Goal: Task Accomplishment & Management: Manage account settings

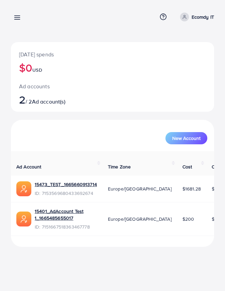
drag, startPoint x: 19, startPoint y: 54, endPoint x: 102, endPoint y: 55, distance: 82.6
click at [102, 55] on p "[DATE] spends" at bounding box center [112, 54] width 187 height 8
copy p "[DATE] spends"
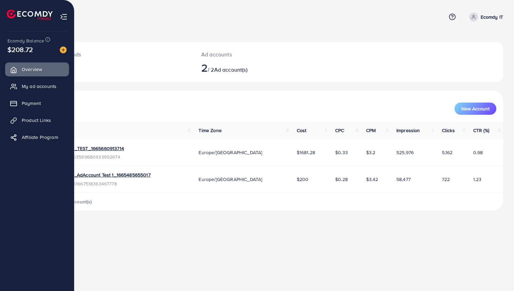
click at [65, 17] on img at bounding box center [64, 17] width 8 height 8
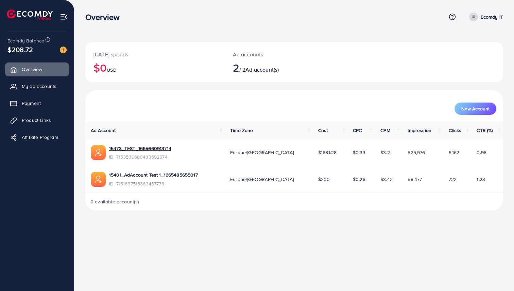
click at [164, 27] on nav "Overview Help Center Contact Support Plans and Pricing Term and policy About Us…" at bounding box center [294, 17] width 418 height 24
click at [497, 16] on p "Ecomdy IT" at bounding box center [492, 17] width 22 height 8
click at [465, 49] on link "Log out" at bounding box center [470, 55] width 65 height 15
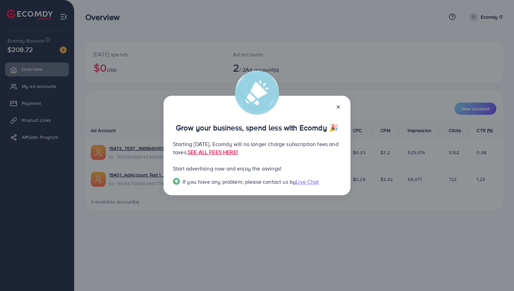
click at [338, 106] on icon at bounding box center [338, 106] width 5 height 5
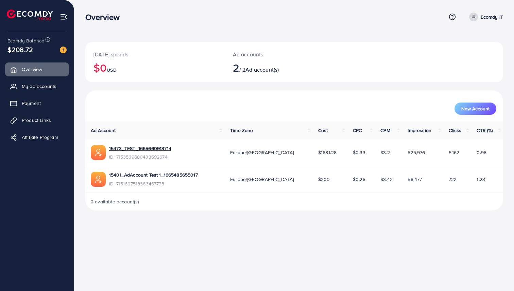
click at [391, 76] on div "Today's spends $0 USD Ad accounts 2 / 2 Ad account(s)" at bounding box center [294, 62] width 418 height 40
click at [498, 13] on p "Ecomdy IT" at bounding box center [492, 17] width 22 height 8
click at [463, 54] on span "Log out" at bounding box center [462, 56] width 18 height 8
